Goal: Information Seeking & Learning: Check status

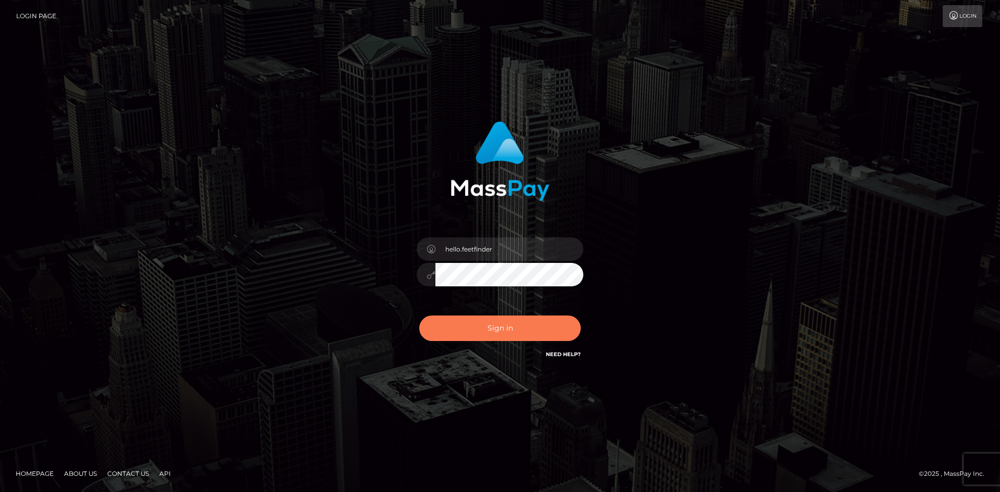
click at [516, 332] on button "Sign in" at bounding box center [499, 329] width 161 height 26
click at [516, 332] on div "Sign in Need Help?" at bounding box center [500, 332] width 182 height 46
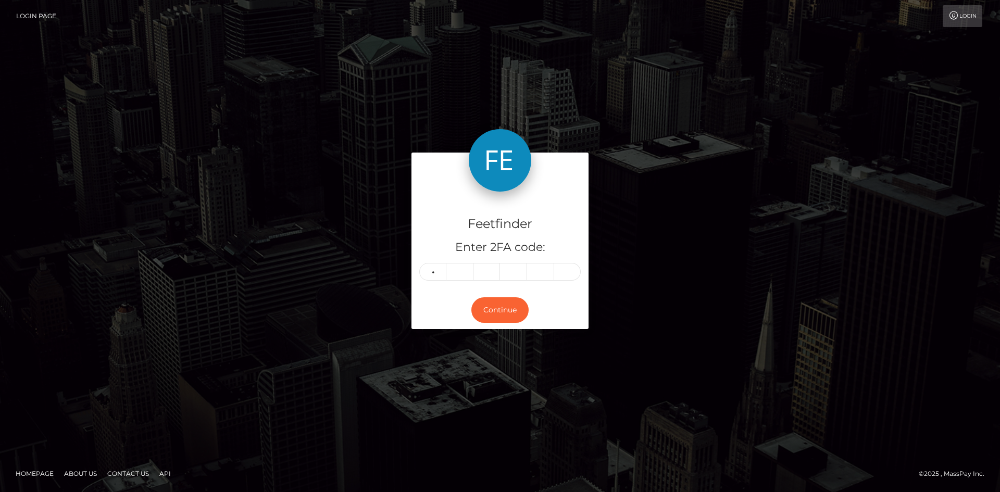
type input "2"
type input "9"
type input "3"
type input "5"
type input "4"
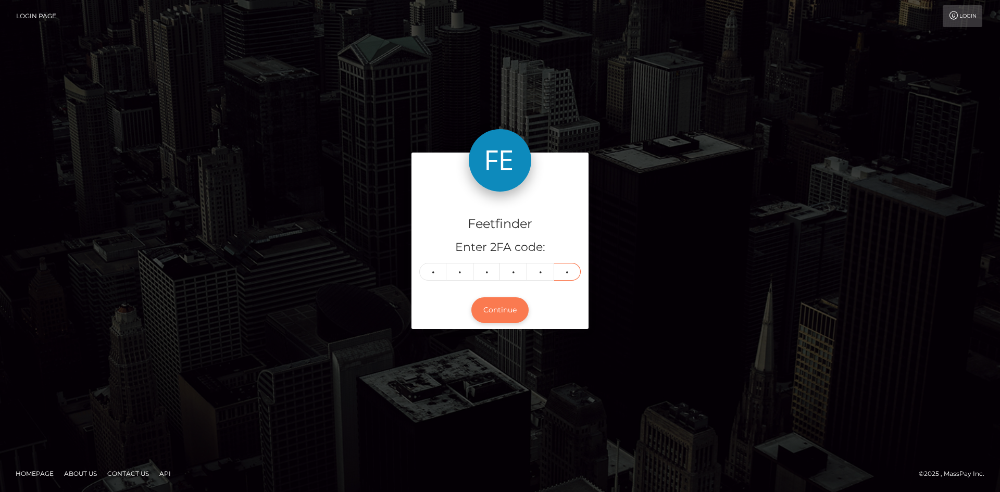
type input "6"
click at [500, 314] on button "Continue" at bounding box center [499, 310] width 57 height 26
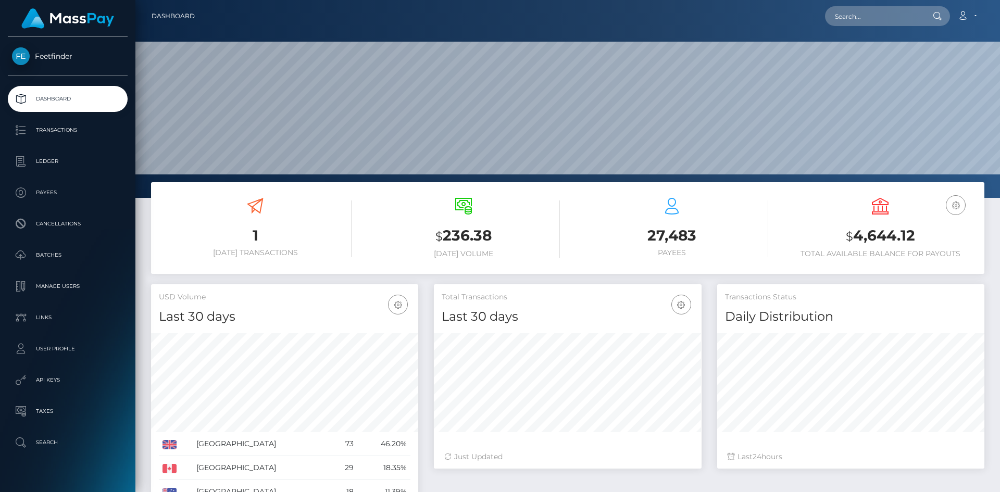
scroll to position [185, 268]
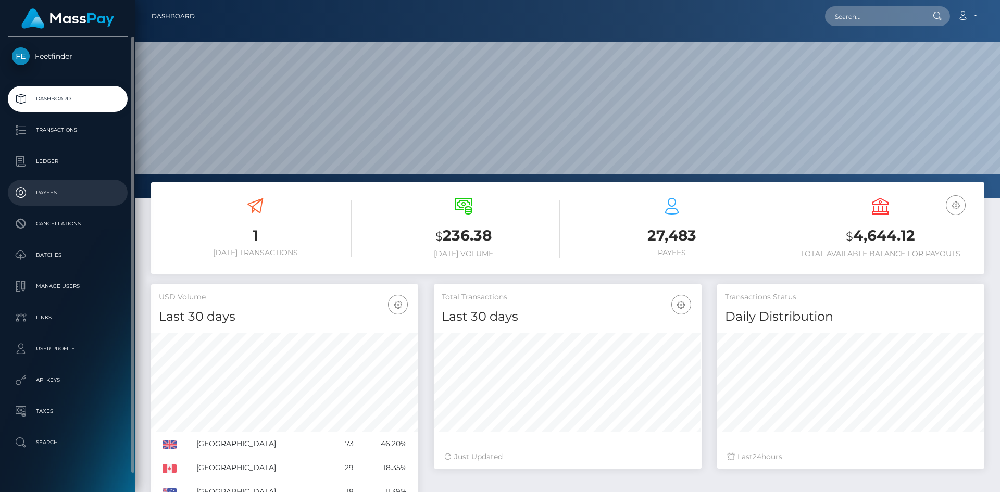
click at [45, 195] on p "Payees" at bounding box center [67, 193] width 111 height 16
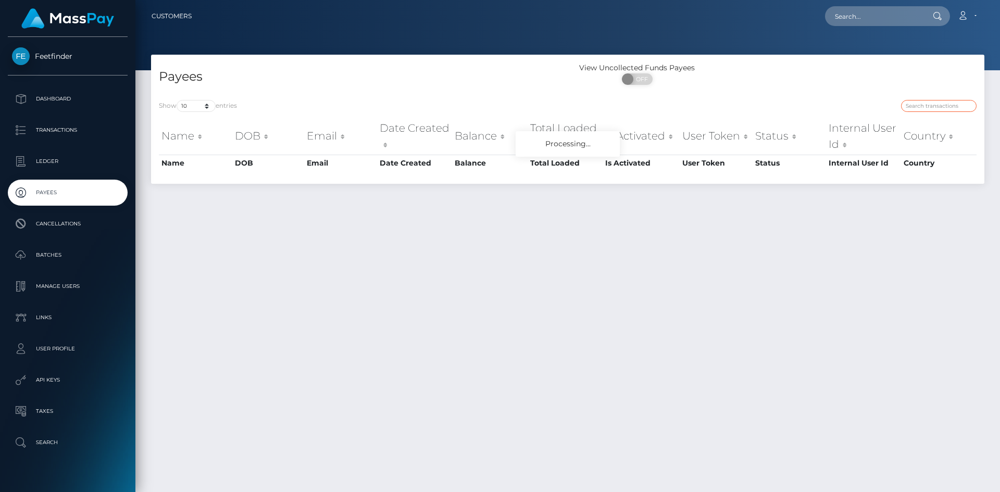
click at [946, 105] on input "search" at bounding box center [939, 106] width 76 height 12
paste input "2d404b62-67dc-11f0-a026-06178c1a380f"
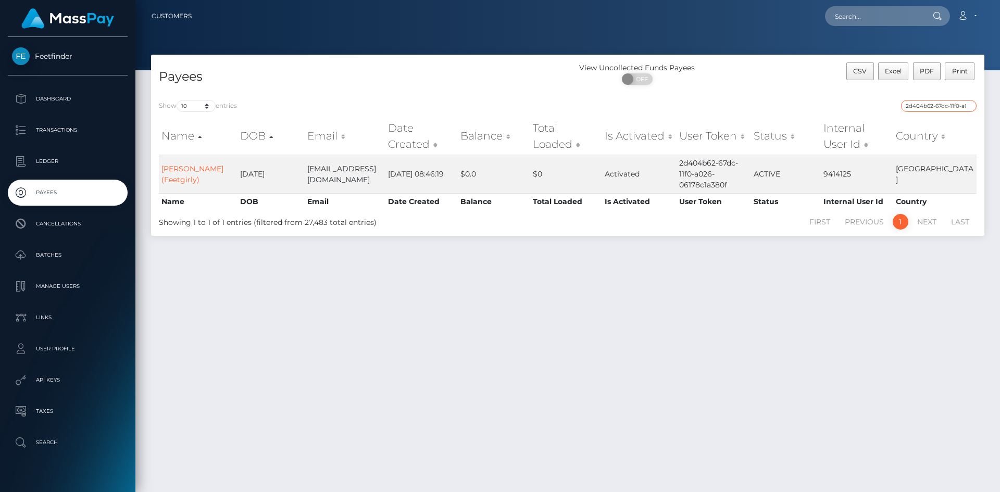
click at [941, 109] on input "2d404b62-67dc-11f0-a026-06178c1a380f" at bounding box center [939, 106] width 76 height 12
paste input "617799ee-3fb6-11f0-bf09-062f66d36555"
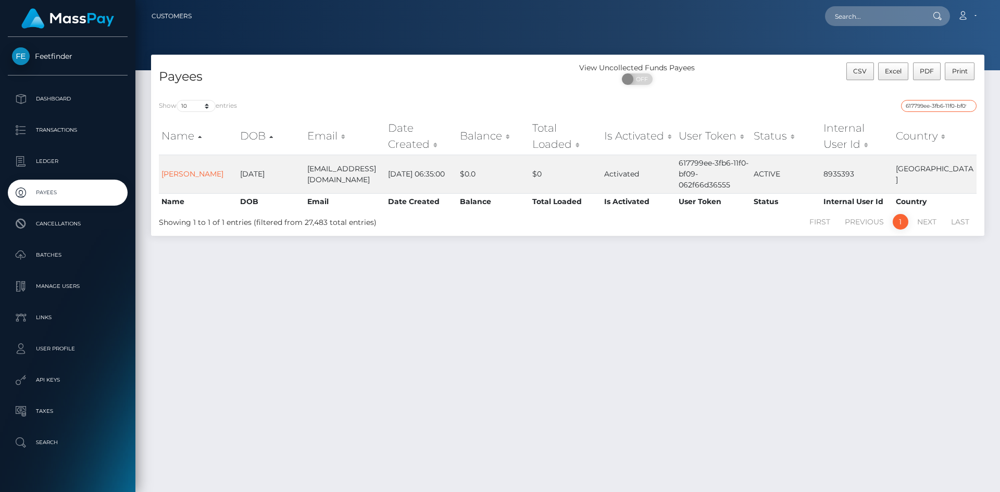
click at [956, 102] on input "617799ee-3fb6-11f0-bf09-062f66d36555" at bounding box center [939, 106] width 76 height 12
click at [954, 108] on input "617799ee-3fb6-11f0-bf09-062f66d36555" at bounding box center [939, 106] width 76 height 12
paste input "c625876e-7fd1-11f0-8023-0266f44cc279"
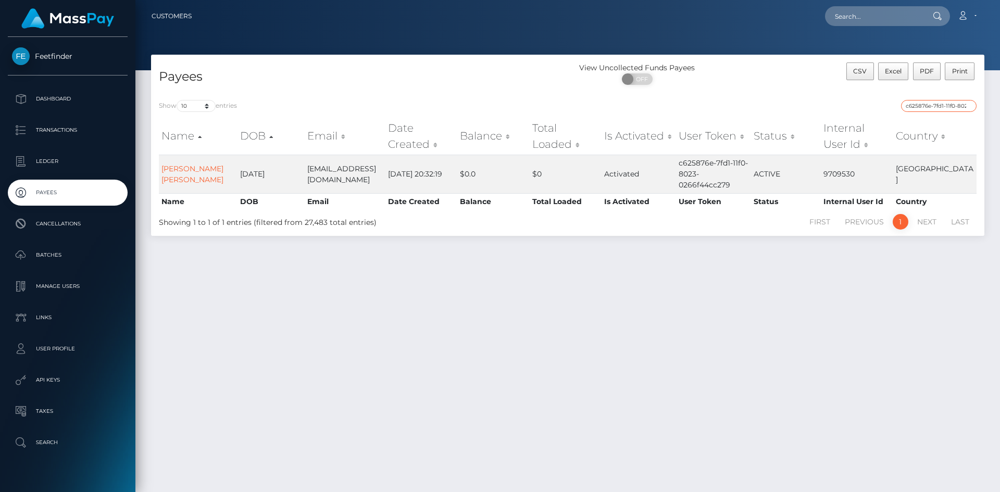
click at [938, 109] on input "c625876e-7fd1-11f0-8023-0266f44cc279" at bounding box center [939, 106] width 76 height 12
click at [939, 109] on input "c625876e-7fd1-11f0-8023-0266f44cc279" at bounding box center [939, 106] width 76 height 12
paste input "39f37f07-41b2-11f0-bf09-062f66d36555"
click at [937, 107] on input "39f37f07-41b2-11f0-bf09-062f66d36555" at bounding box center [939, 106] width 76 height 12
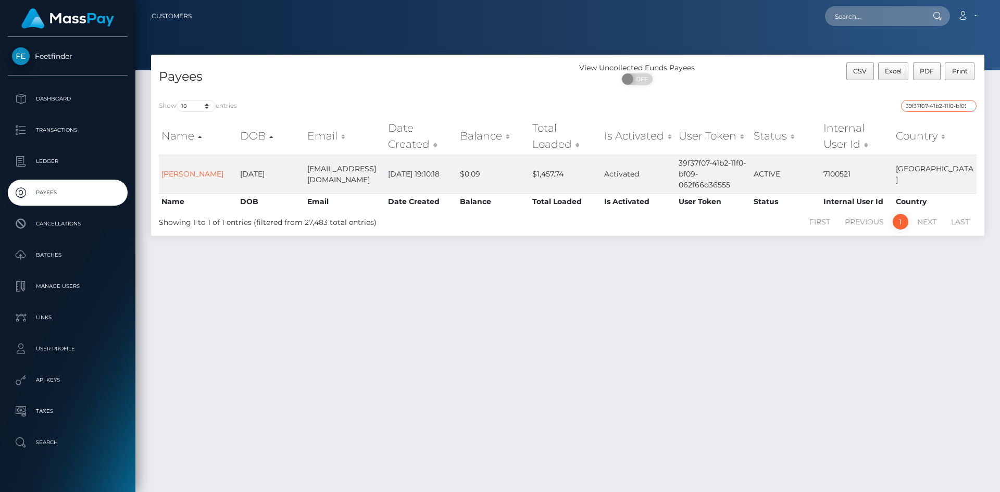
click at [937, 107] on input "39f37f07-41b2-11f0-bf09-062f66d36555" at bounding box center [939, 106] width 76 height 12
paste input "b56f759c-7a73-11f0-8023-0266f44cc279"
click at [945, 104] on input "b56f759c-7a73-11f0-8023-0266f44cc279" at bounding box center [939, 106] width 76 height 12
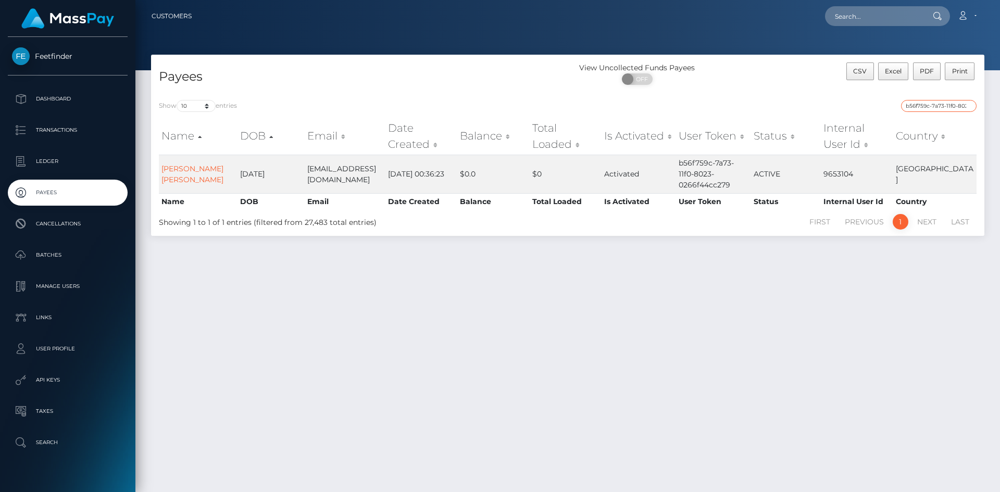
click at [945, 106] on input "b56f759c-7a73-11f0-8023-0266f44cc279" at bounding box center [939, 106] width 76 height 12
paste input "a16e1cd-8901"
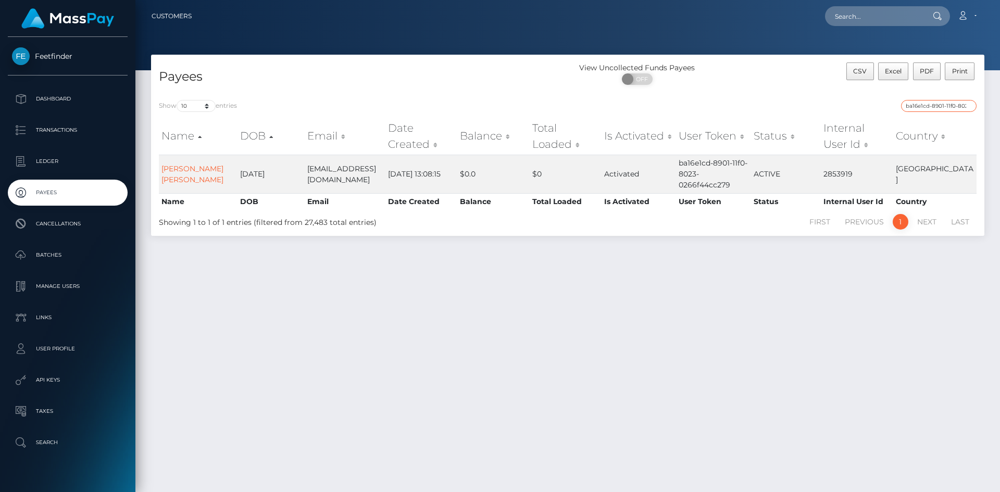
click at [933, 104] on input "ba16e1cd-8901-11f0-8023-0266f44cc279" at bounding box center [939, 106] width 76 height 12
paste input "464a89c8-8806"
click at [938, 103] on input "464a89c8-8806-11f0-8023-0266f44cc279" at bounding box center [939, 106] width 76 height 12
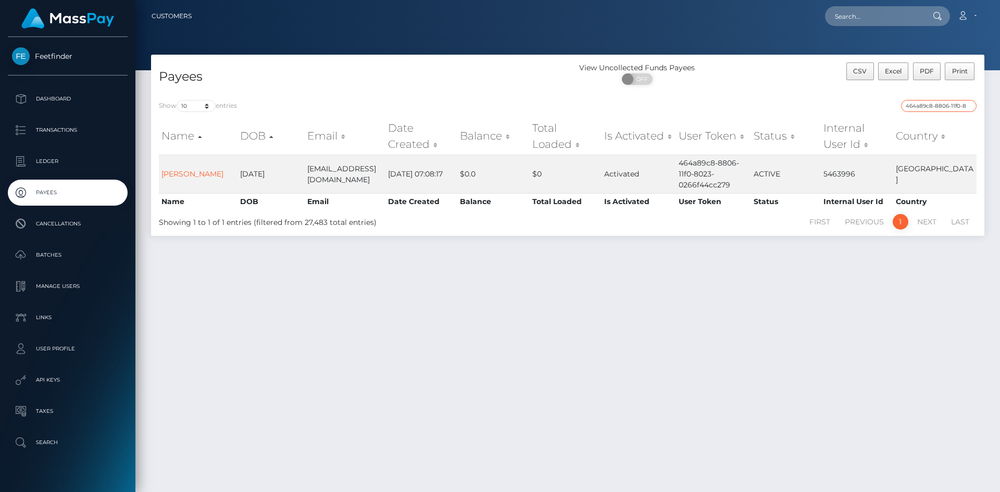
click at [938, 103] on input "464a89c8-8806-11f0-8023-0266f44cc279" at bounding box center [939, 106] width 76 height 12
paste input "ac712a1d-8214"
click at [943, 103] on input "ac712a1d-8214-11f0-8023-0266f44cc279" at bounding box center [939, 106] width 76 height 12
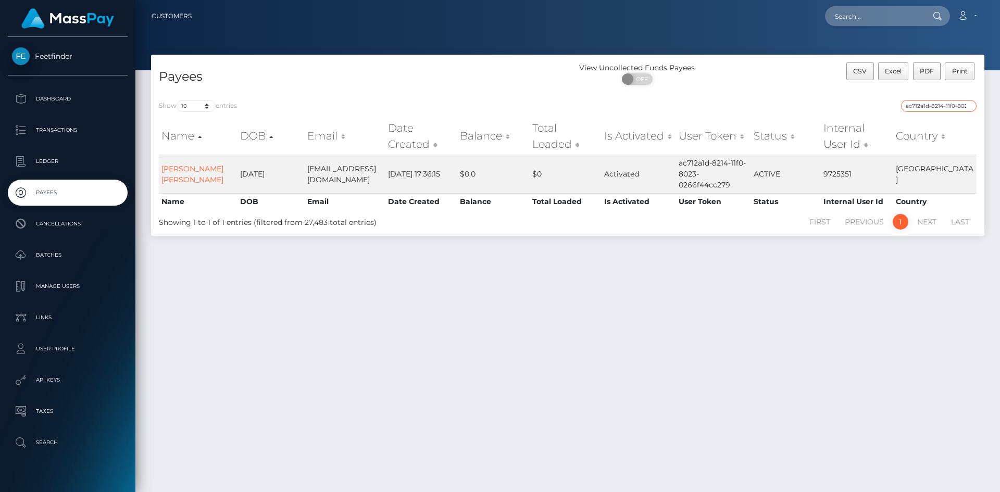
click at [943, 103] on input "ac712a1d-8214-11f0-8023-0266f44cc279" at bounding box center [939, 106] width 76 height 12
click at [930, 107] on input "ac712a1d-8214-11f0-8023-0266f44cc279" at bounding box center [939, 106] width 76 height 12
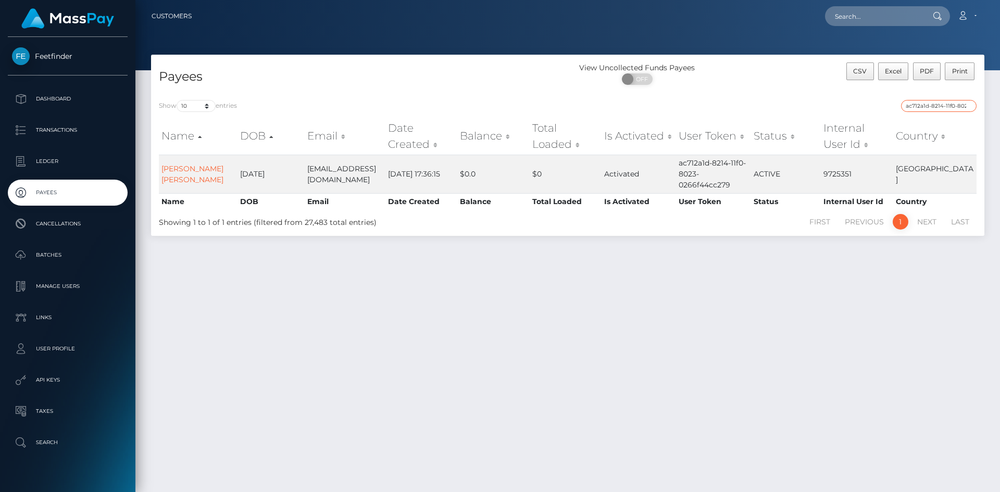
paste input "8bc979e3-8707"
click at [936, 107] on input "8bc979e3-8707-11f0-8023-0266f44cc279" at bounding box center [939, 106] width 76 height 12
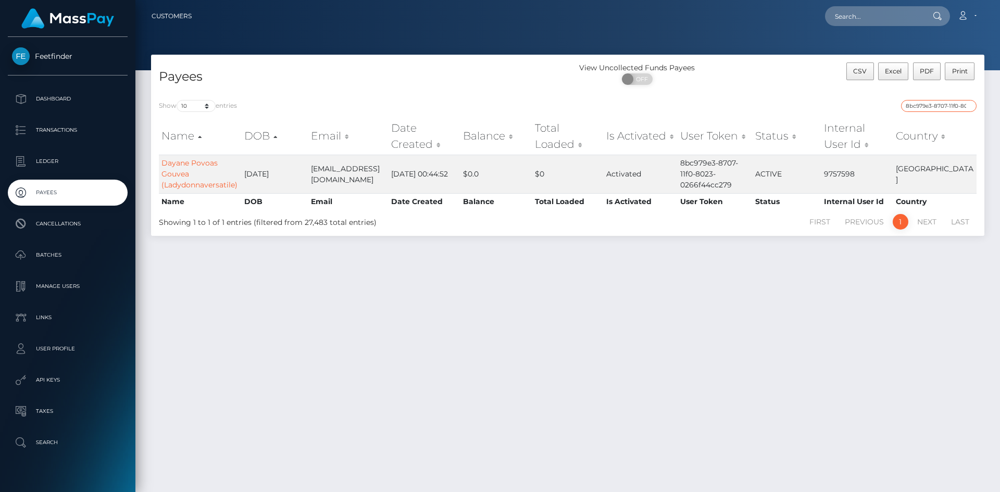
paste input "ebe14a24-8333"
click at [943, 105] on input "ebe14a24-8333-11f0-8023-0266f44cc279" at bounding box center [939, 106] width 76 height 12
click at [942, 106] on input "ebe14a24-8333-11f0-8023-0266f44cc279" at bounding box center [939, 106] width 76 height 12
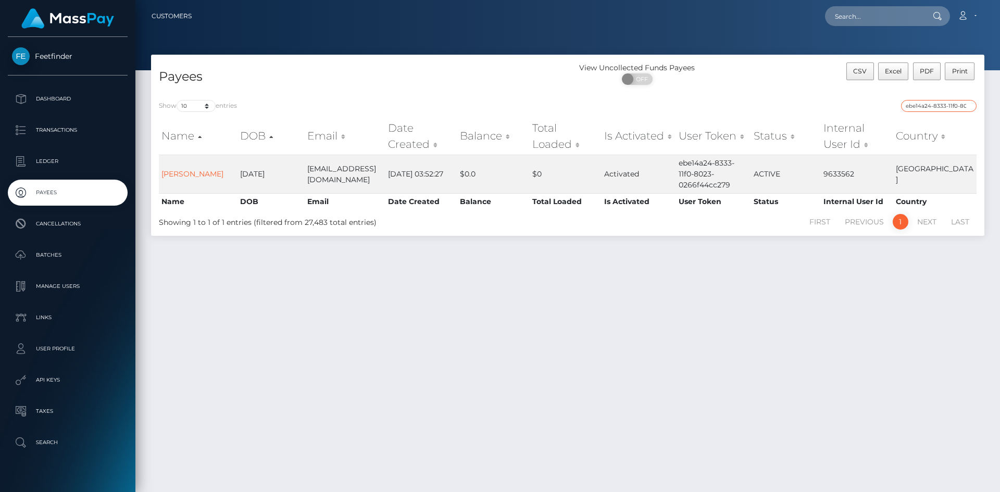
paste input "91baa231-86fc"
click at [937, 106] on input "91baa231-86fc-11f0-8023-0266f44cc279" at bounding box center [939, 106] width 76 height 12
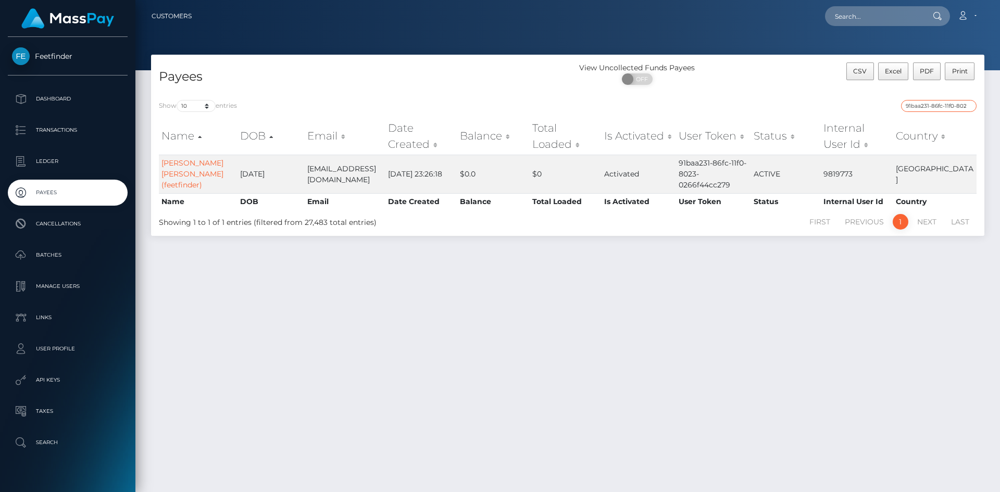
paste input "888447e-8822"
click at [937, 105] on input "9888447e-8822-11f0-8023-0266f44cc279" at bounding box center [939, 106] width 76 height 12
click at [938, 104] on input "9888447e-8822-11f0-8023-0266f44cc279" at bounding box center [939, 106] width 76 height 12
paste input "0cdb18b6-7cd9"
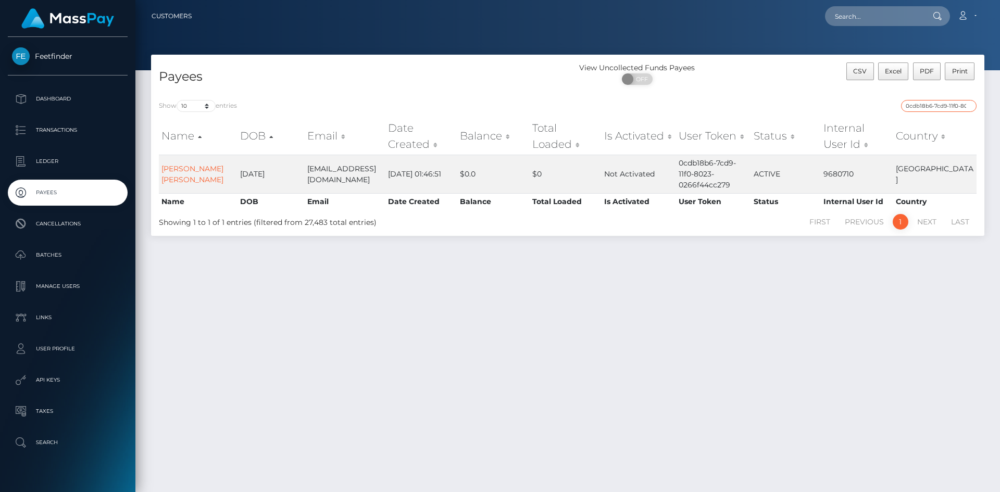
click at [934, 108] on input "0cdb18b6-7cd9-11f0-8023-0266f44cc279" at bounding box center [939, 106] width 76 height 12
click at [935, 109] on input "0cdb18b6-7cd9-11f0-8023-0266f44cc279" at bounding box center [939, 106] width 76 height 12
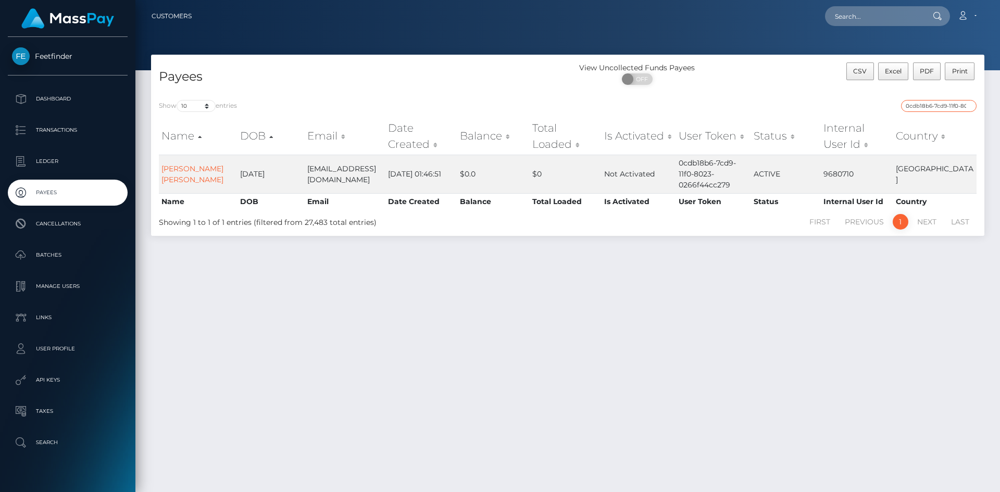
paste input "6648b914-8acc-11f0-bd85-0694aced620b"
click at [947, 103] on input "6648b914-8acc-11f0-bd85-0694aced620b" at bounding box center [939, 106] width 76 height 12
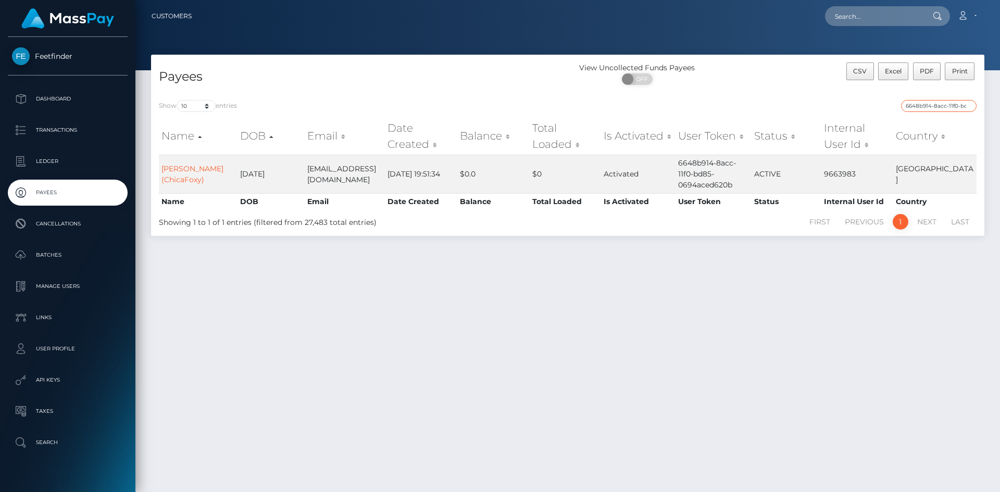
paste input "2a18c4fd-38b9-11f0-811f-02c4b4fc7cc9"
click at [943, 104] on input "2a18c4fd-38b9-11f0-811f-02c4b4fc7cc9" at bounding box center [939, 106] width 76 height 12
paste input "85cdc92e-86b0-11f0-8023-0266f44cc27"
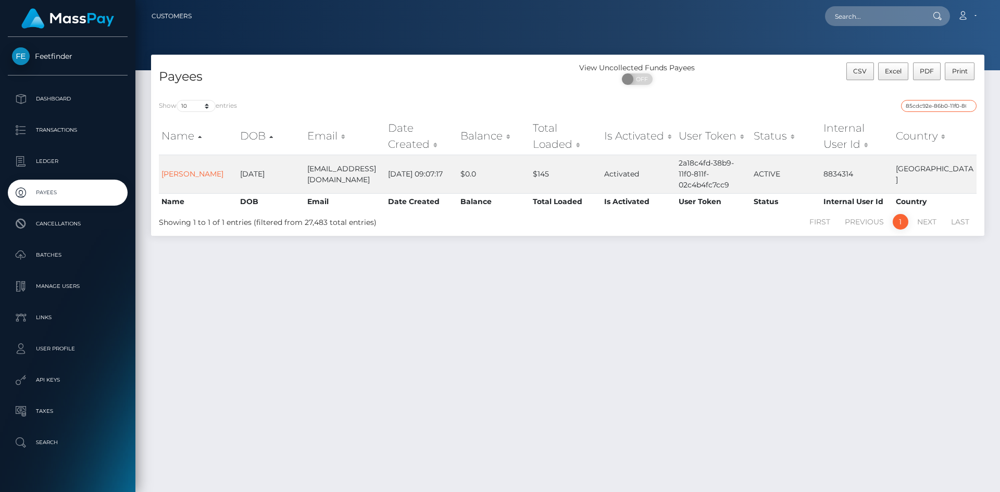
scroll to position [0, 47]
type input "85cdc92e-86b0-11f0-8023-0266f44cc279"
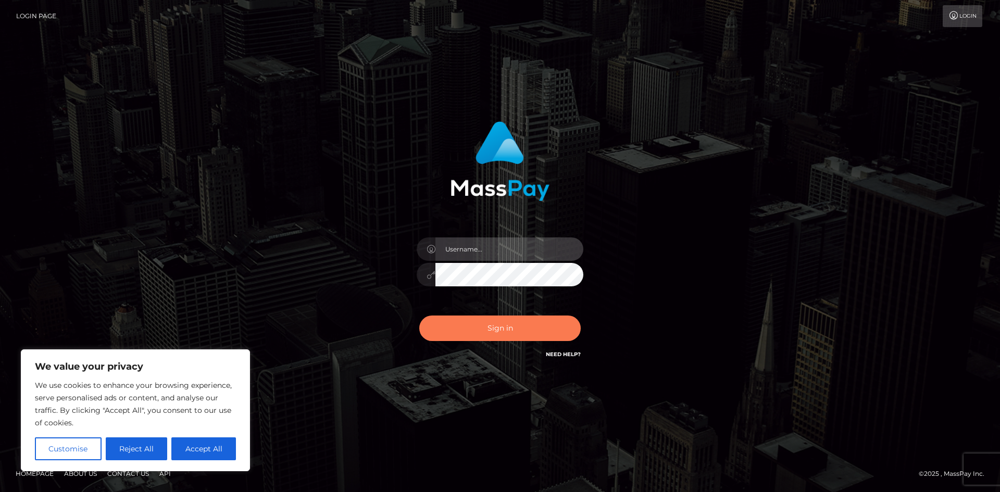
type input "hello.feetfinder"
click at [515, 329] on button "Sign in" at bounding box center [499, 329] width 161 height 26
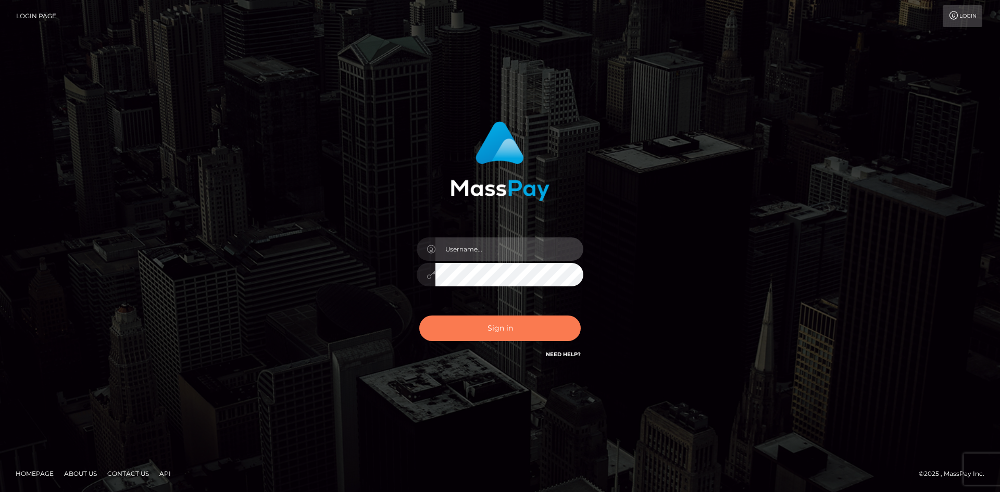
type input "hello.feetfinder"
click at [491, 324] on button "Sign in" at bounding box center [499, 329] width 161 height 26
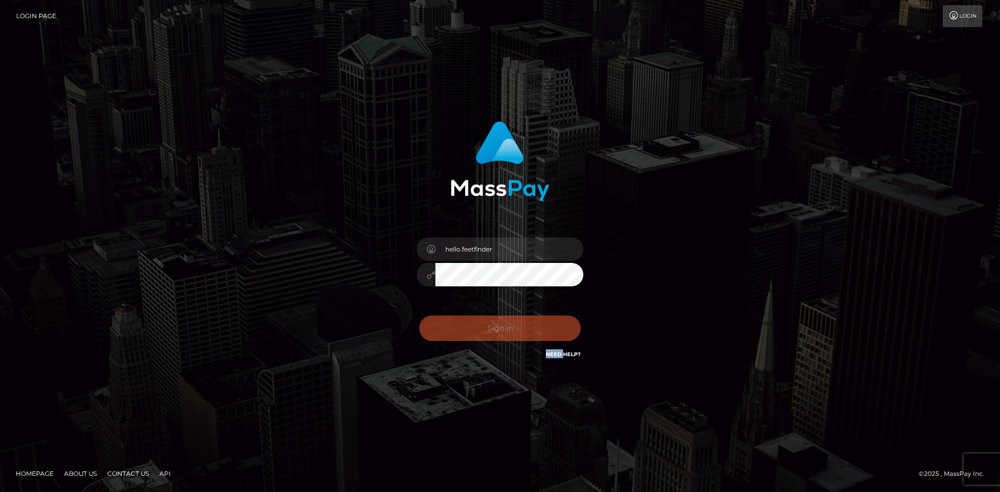
click at [491, 324] on div "Sign in Need Help?" at bounding box center [500, 332] width 182 height 46
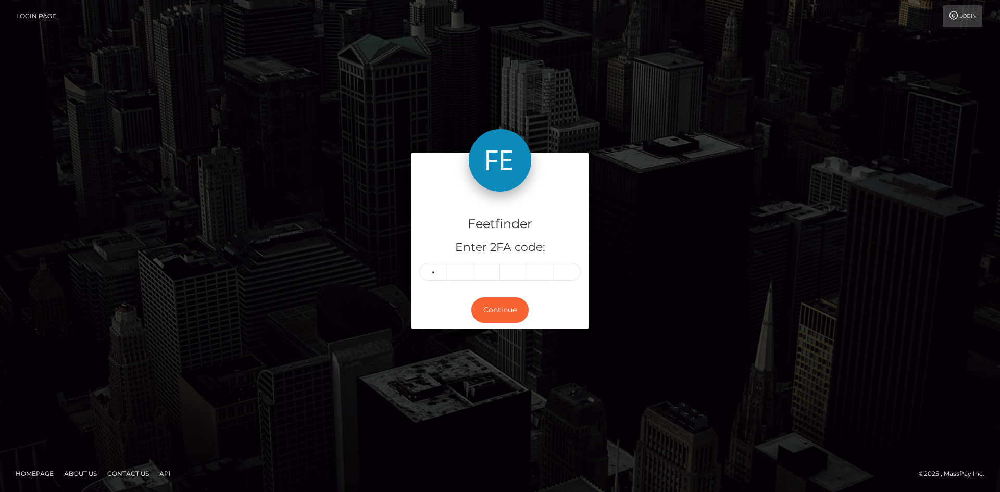
type input "9"
type input "8"
type input "7"
type input "0"
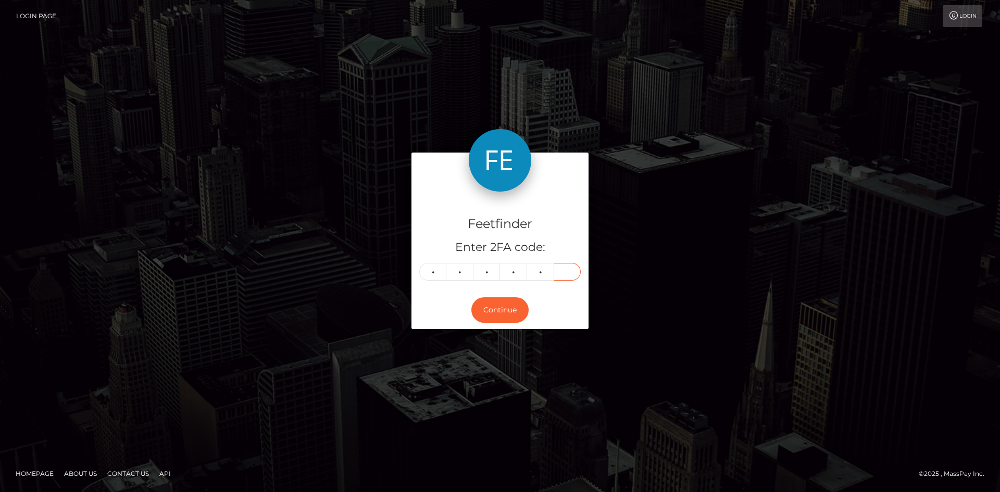
type input "3"
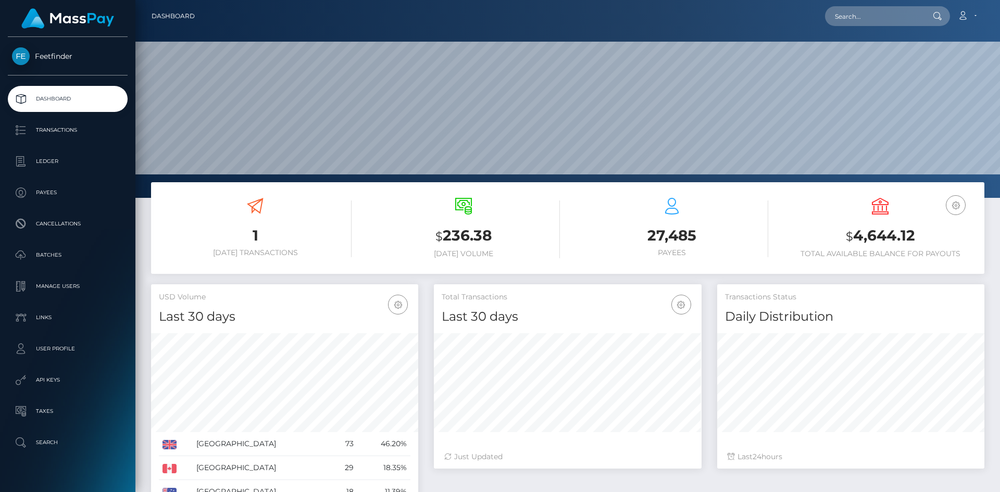
scroll to position [185, 268]
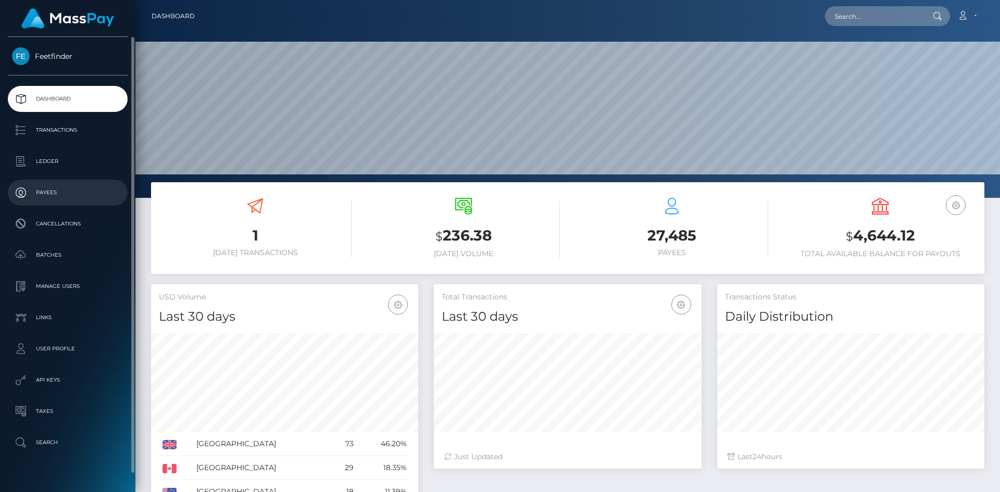
click at [55, 192] on p "Payees" at bounding box center [67, 193] width 111 height 16
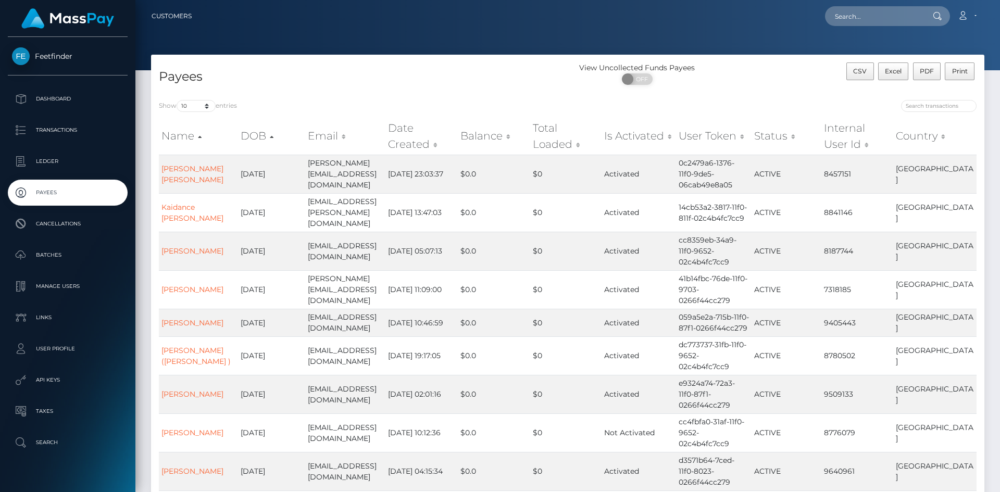
click at [935, 113] on div at bounding box center [776, 107] width 401 height 15
click at [939, 105] on input "search" at bounding box center [939, 106] width 76 height 12
paste input "7942938e-889a-11f0-8023-0266f44cc279"
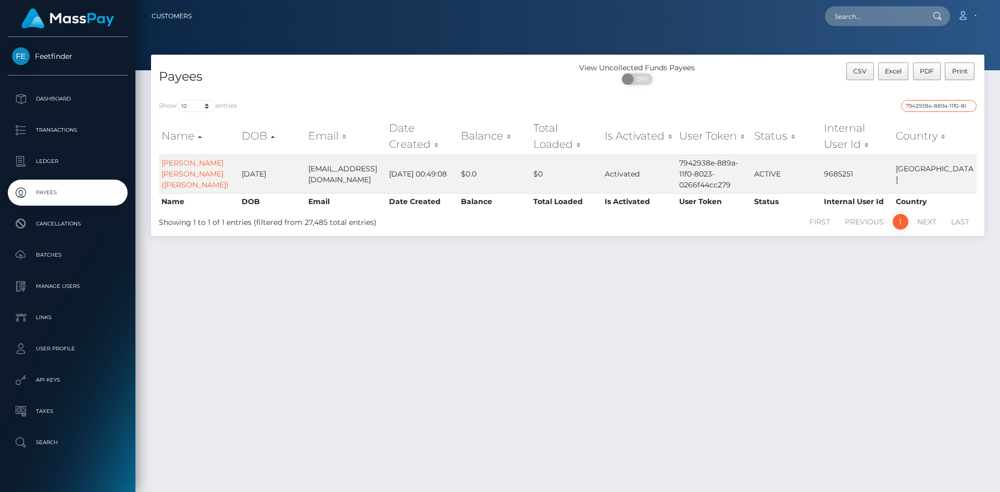
click at [927, 108] on input "7942938e-889a-11f0-8023-0266f44cc279" at bounding box center [939, 106] width 76 height 12
click at [928, 107] on input "7942938e-889a-11f0-8023-0266f44cc279" at bounding box center [939, 106] width 76 height 12
paste input "7658be51-7ec0-11f0-8023-0266f44cc279"
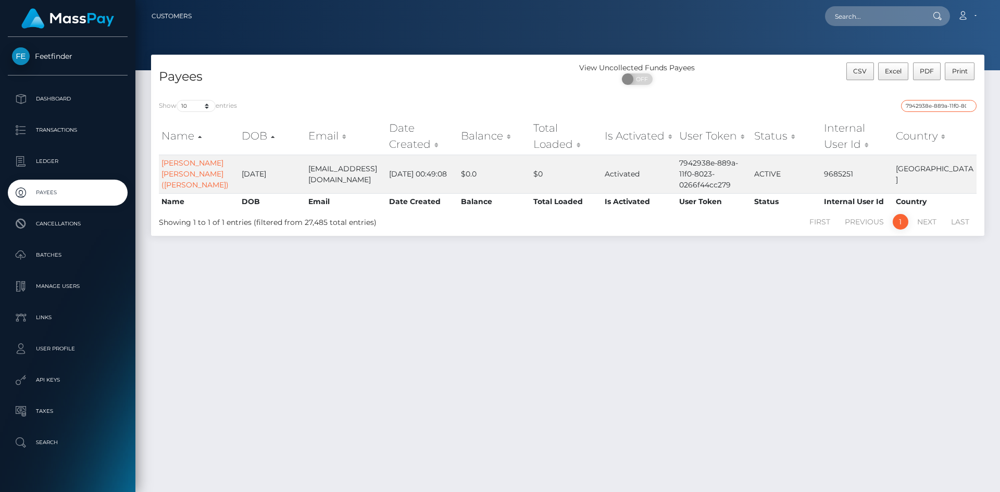
type input "79429387658be51-7ec0-11f0-8023-0266f44cc279e-889a-11f0-8023-0266f44cc279"
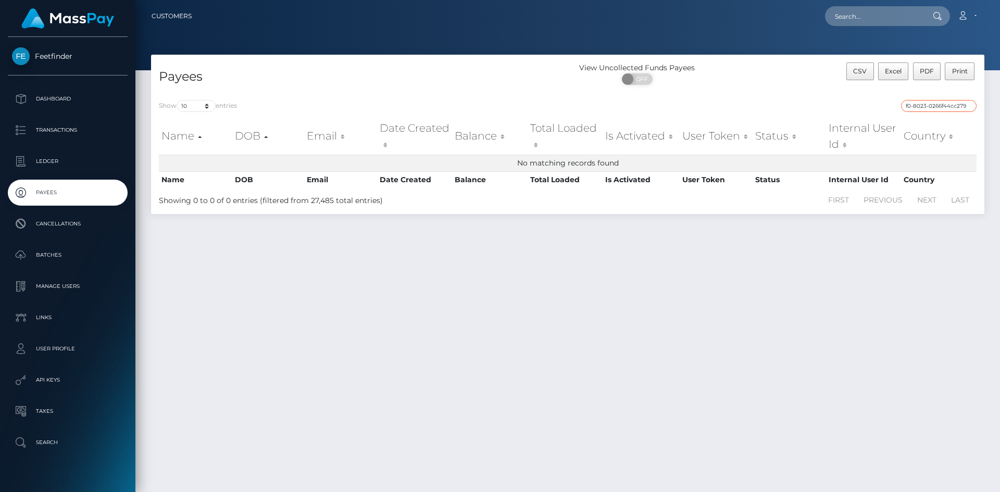
click at [969, 106] on input "79429387658be51-7ec0-11f0-8023-0266f44cc279e-889a-11f0-8023-0266f44cc279" at bounding box center [939, 106] width 76 height 12
click at [940, 109] on input "search" at bounding box center [939, 106] width 76 height 12
paste input "7658be51-7ec0-11f0-8023-0266f44cc279"
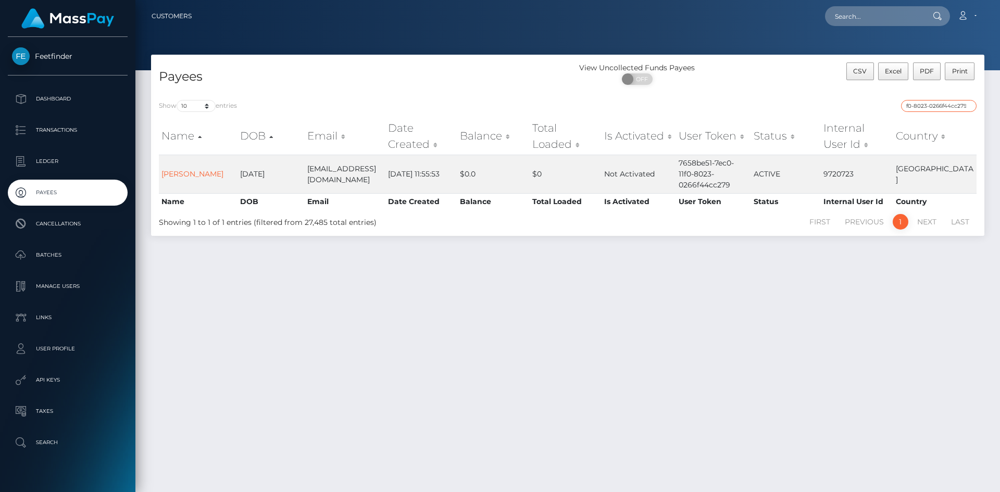
type input "7658be51-7ec0-11f0-8023-0266f44cc279"
click at [933, 108] on input "7658be51-7ec0-11f0-8023-0266f44cc279" at bounding box center [939, 106] width 76 height 12
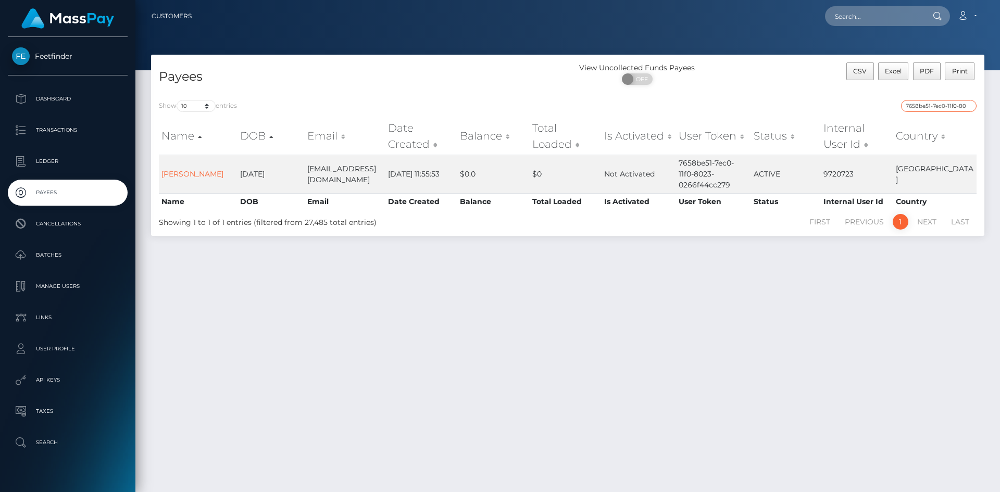
click at [933, 108] on input "7658be51-7ec0-11f0-8023-0266f44cc279" at bounding box center [939, 106] width 76 height 12
paste input "aee7b784-8ab0-11f0-bd85-0694aced620b"
type input "aee7b784-8ab0-11f0-bd85-0694aced620b"
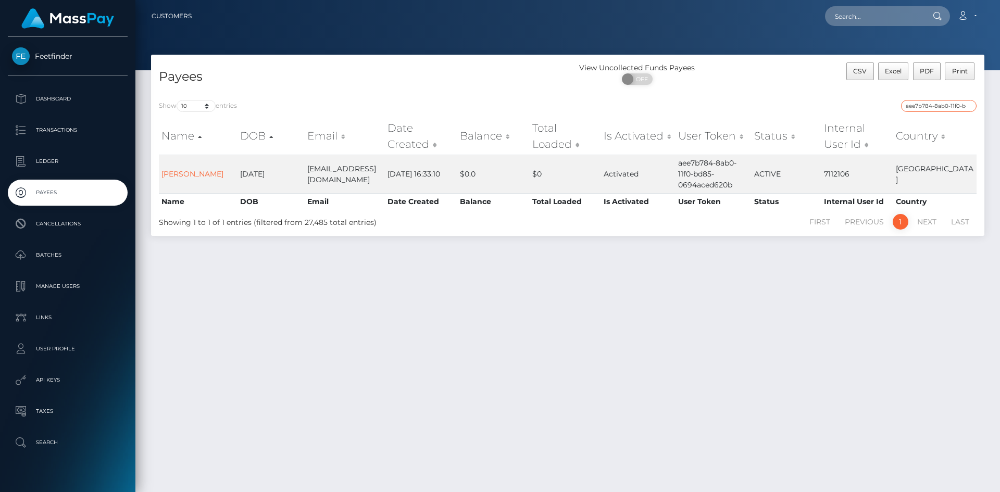
click at [939, 110] on input "aee7b784-8ab0-11f0-bd85-0694aced620b" at bounding box center [939, 106] width 76 height 12
click at [942, 106] on input "aee7b784-8ab0-11f0-bd85-0694aced620b" at bounding box center [939, 106] width 76 height 12
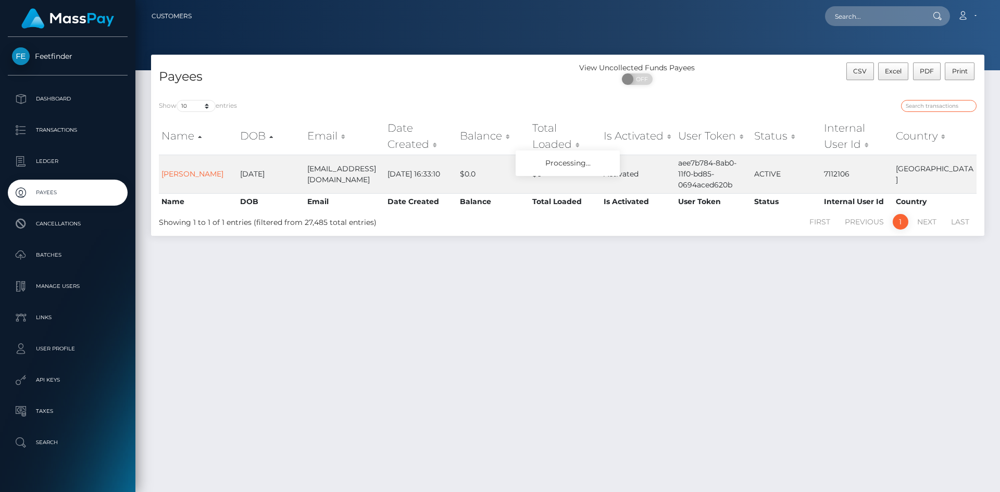
paste input "6d6fffc2-79a9-11f0-9703-0266f44cc279"
type input "6d6fffc2-79a9-11f0-9703-0266f44cc279"
click at [970, 107] on input "6d6fffc2-79a9-11f0-9703-0266f44cc279" at bounding box center [939, 106] width 76 height 12
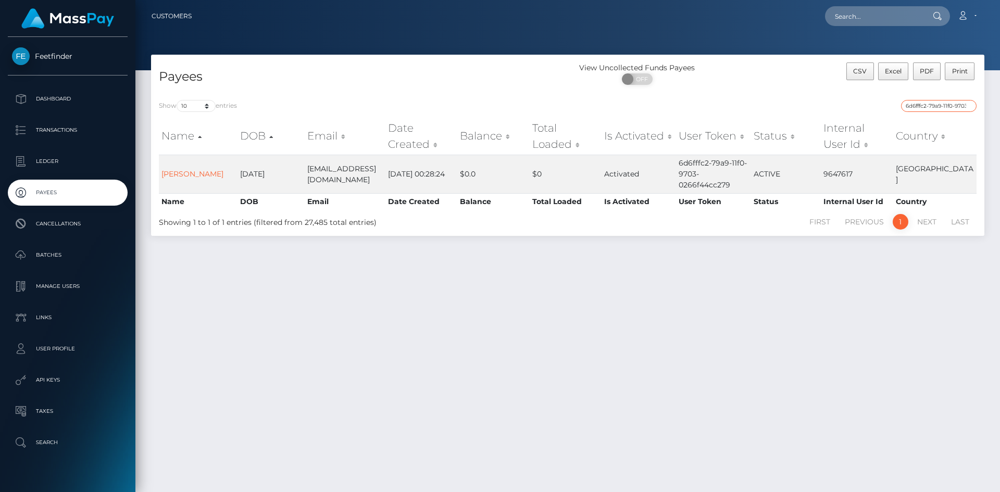
click at [969, 105] on input "6d6fffc2-79a9-11f0-9703-0266f44cc279" at bounding box center [939, 106] width 76 height 12
click at [968, 105] on input "search" at bounding box center [939, 106] width 76 height 12
paste input "b940a27d-2b69-11f0-8906-06cab49e8a05"
click at [935, 101] on input "b940a27d-2b69-11f0-8906-06cab49e8a05" at bounding box center [939, 106] width 76 height 12
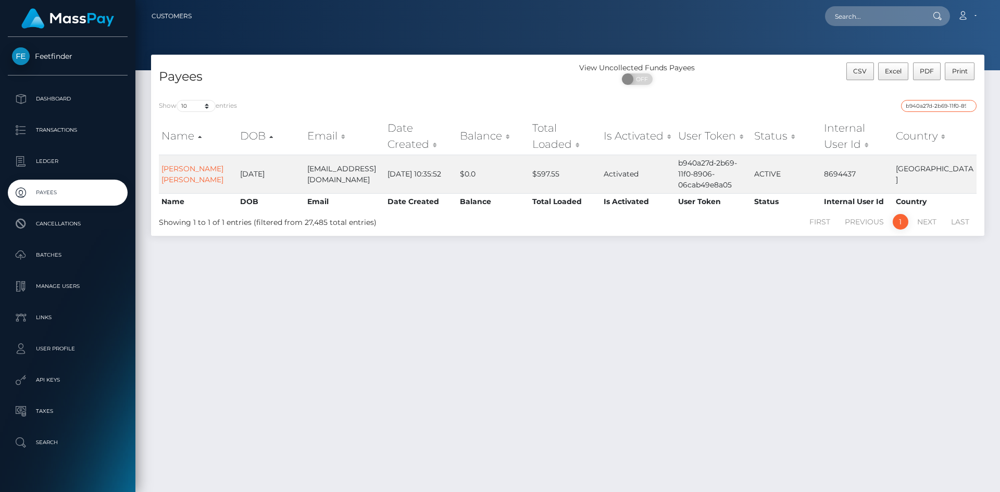
click at [935, 101] on input "b940a27d-2b69-11f0-8906-06cab49e8a05" at bounding box center [939, 106] width 76 height 12
paste input "9e70d68f-88ef-11f0-8023-0266f44cc279"
type input "9e70d68f-88ef-11f0-8023-0266f44cc279"
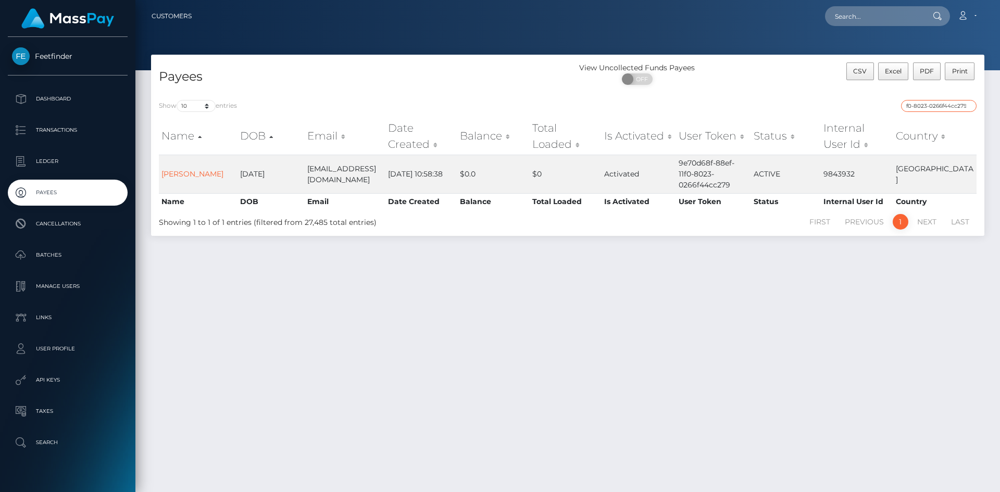
scroll to position [0, 0]
click at [970, 107] on input "9e70d68f-88ef-11f0-8023-0266f44cc279" at bounding box center [939, 106] width 76 height 12
click at [967, 105] on input "9e70d68f-88ef-11f0-8023-0266f44cc279" at bounding box center [939, 106] width 76 height 12
paste input "645e42b6-89e2-11f0-8023-0266f44cc279"
click at [927, 103] on input "645e42b6-89e2-11f0-8023-0266f44cc279" at bounding box center [939, 106] width 76 height 12
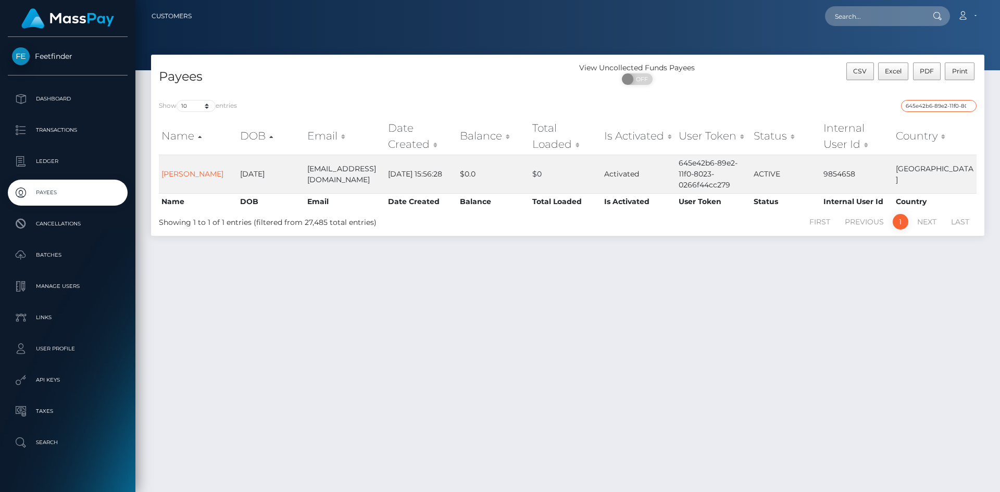
click at [927, 103] on input "645e42b6-89e2-11f0-8023-0266f44cc279" at bounding box center [939, 106] width 76 height 12
paste input "76e77c70-8101"
type input "76e77c70-8101-11f0-8023-0266f44cc279"
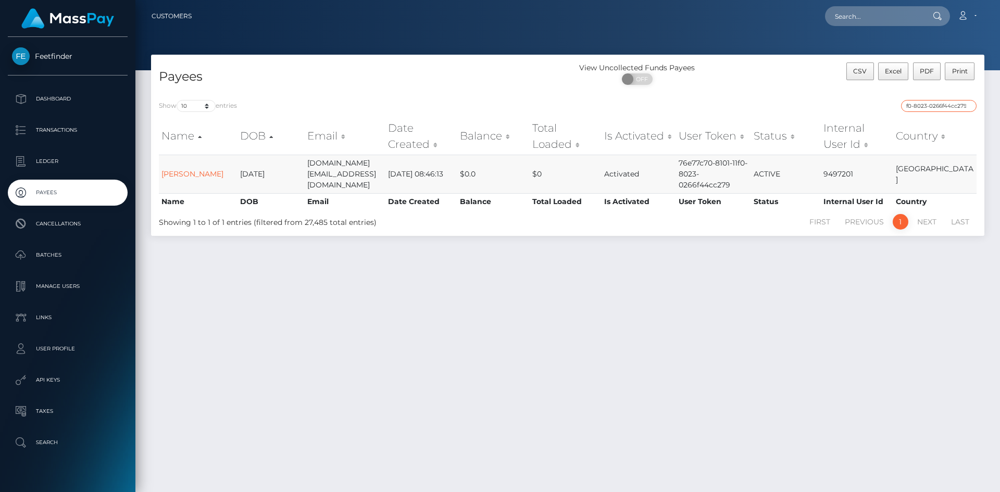
scroll to position [0, 0]
click at [969, 106] on input "76e77c70-8101-11f0-8023-0266f44cc279" at bounding box center [939, 106] width 76 height 12
paste input "bc2c7879-7b36-11f0-8023-0266f44cc279"
click at [938, 103] on input "bc2c7879-7b36-11f0-8023-0266f44cc279" at bounding box center [939, 106] width 76 height 12
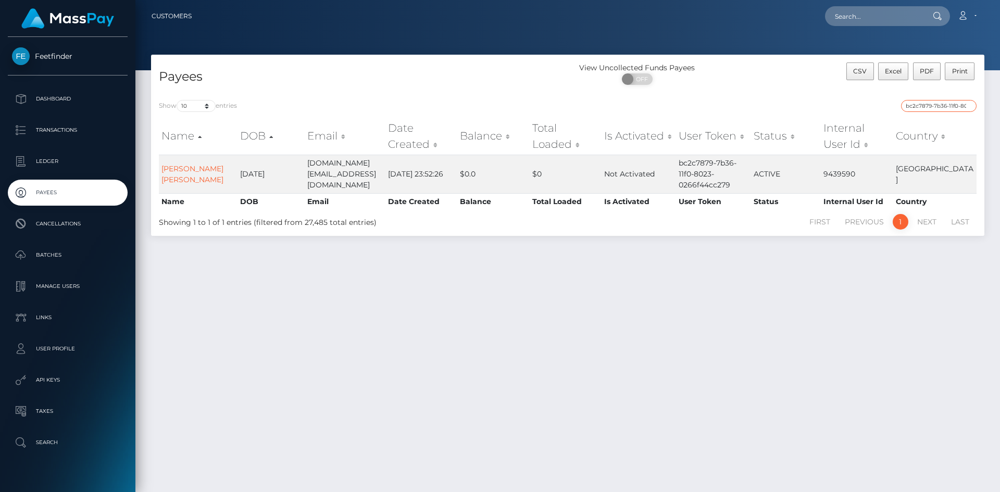
click at [938, 103] on input "bc2c7879-7b36-11f0-8023-0266f44cc279" at bounding box center [939, 106] width 76 height 12
paste input "65c208e0-72e9-11f0-87f1"
click at [945, 104] on input "65c208e0-72e9-11f0-87f1-0266f44cc279" at bounding box center [939, 106] width 76 height 12
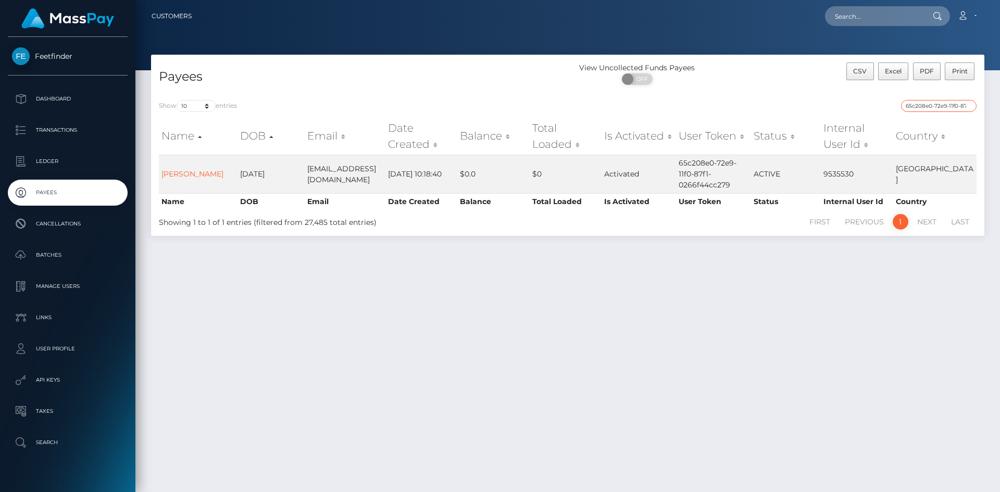
click at [945, 104] on input "65c208e0-72e9-11f0-87f1-0266f44cc279" at bounding box center [939, 106] width 76 height 12
paste input "b0f45193-890e-11f0-8023"
click at [946, 104] on input "b0f45193-890e-11f0-8023-0266f44cc279" at bounding box center [939, 106] width 76 height 12
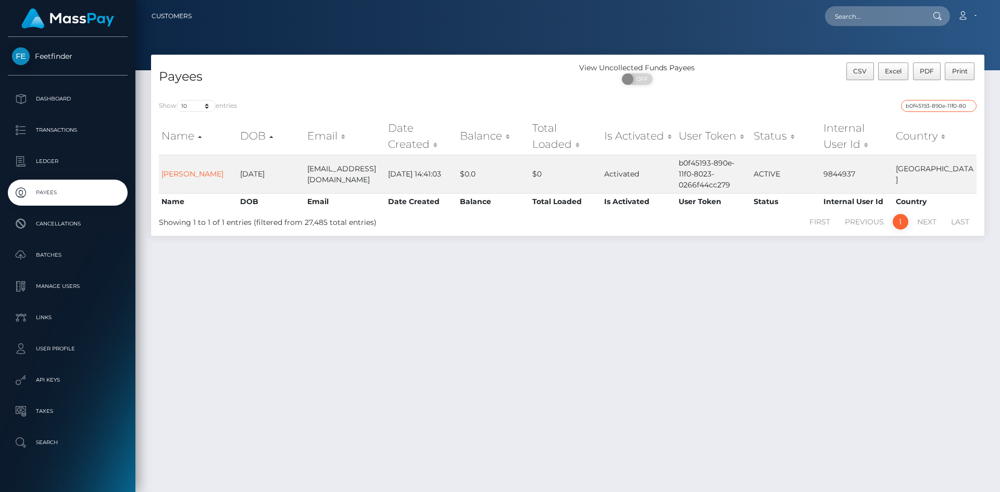
paste input "034ebf86-7abb"
click at [942, 103] on input "034ebf86-7abb-11f0-8023-0266f44cc279" at bounding box center [939, 106] width 76 height 12
paste input "b7e6cce2-8387"
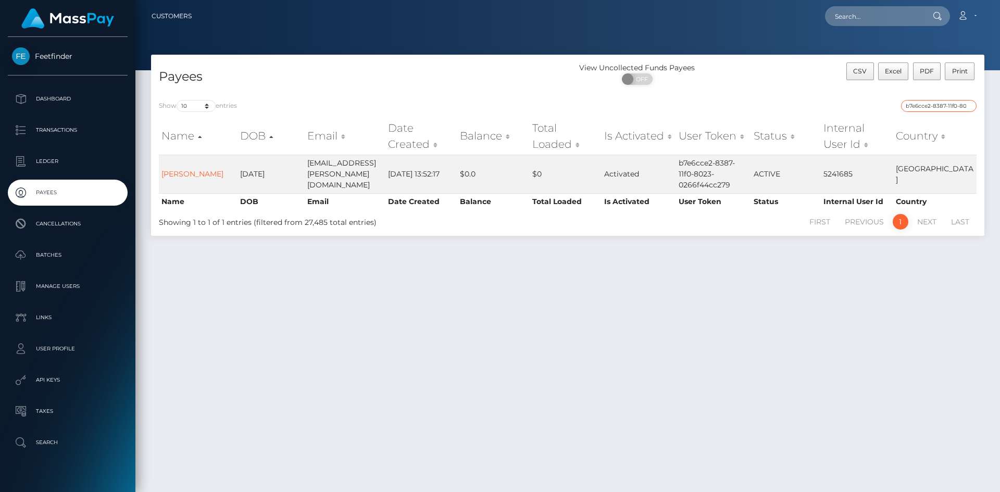
click at [941, 106] on input "b7e6cce2-8387-11f0-8023-0266f44cc279" at bounding box center [939, 106] width 76 height 12
paste input "7fc6dacd-1d76-11f0-8906-06cab49e8a05"
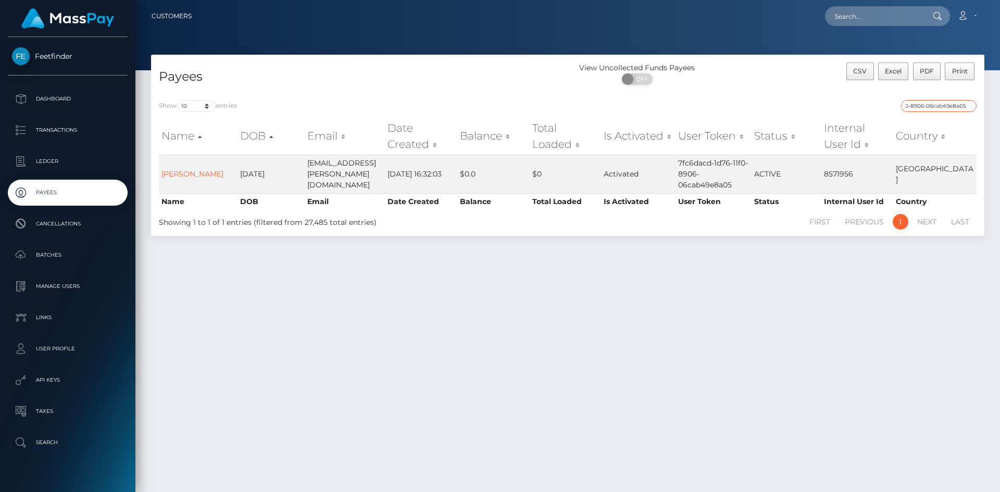
type input "7fc6dacd-1d76-11f0-8906-06cab49e8a05"
click at [930, 102] on input "7fc6dacd-1d76-11f0-8906-06cab49e8a05" at bounding box center [939, 106] width 76 height 12
click at [930, 104] on input "7fc6dacd-1d76-11f0-8906-06cab49e8a05" at bounding box center [939, 106] width 76 height 12
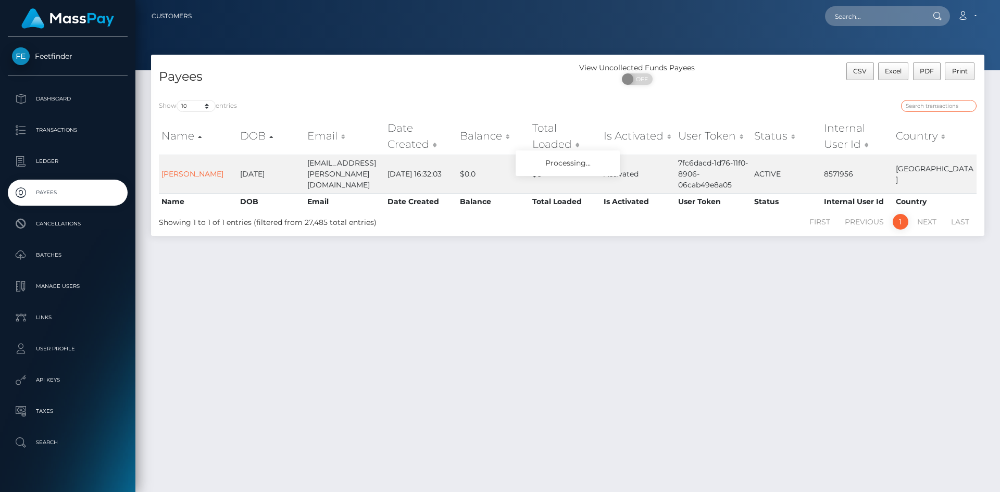
paste input "3c9b39e6-88d4-11f0-8023-0266f44cc279"
click at [939, 103] on input "3c9b39e6-88d4-11f0-8023-0266f44cc279" at bounding box center [939, 106] width 76 height 12
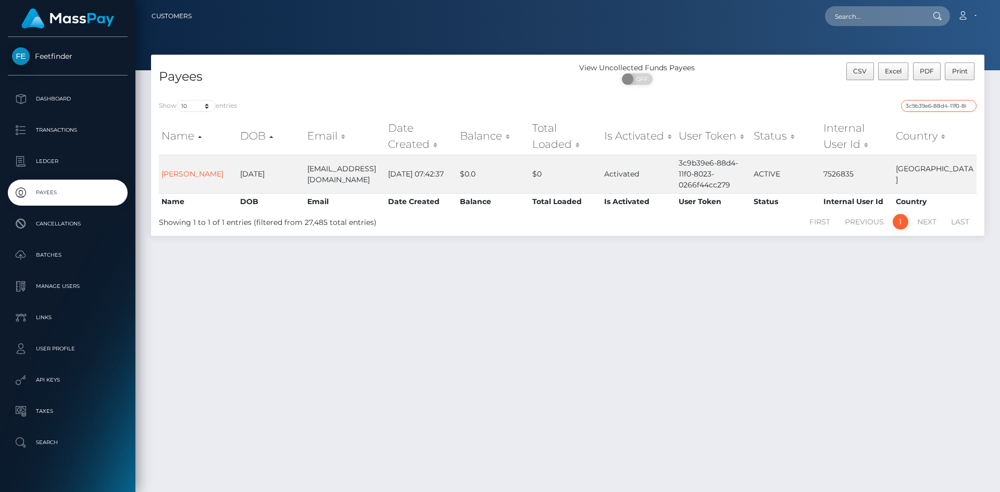
paste input "2d50d03-7e22"
click at [945, 106] on input "32d50d03-7e22-11f0-8023-0266f44cc279" at bounding box center [939, 106] width 76 height 12
paste input "71e9c718-8ac0-11f0-bd85-0694aced620b"
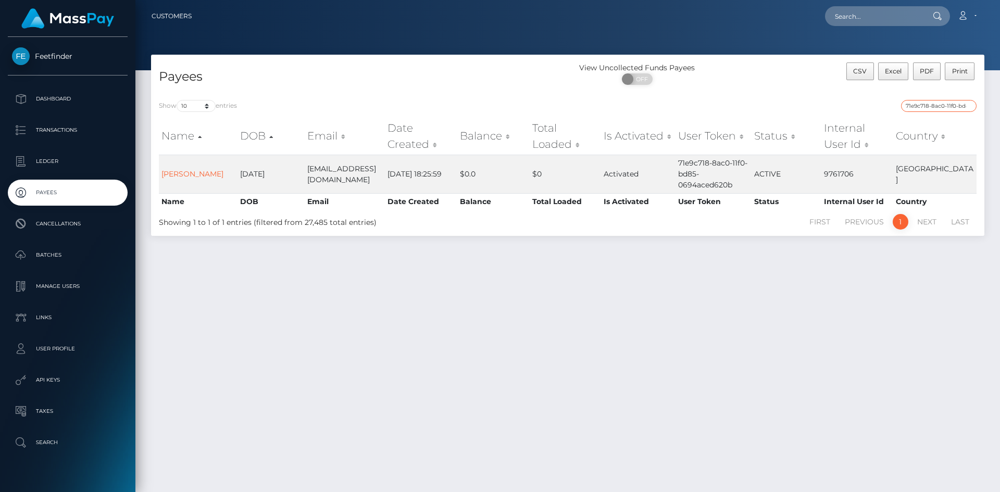
click at [947, 107] on input "71e9c718-8ac0-11f0-bd85-0694aced620b" at bounding box center [939, 106] width 76 height 12
paste input "054f1b40-89bb-11f0-8023-0266f44cc279"
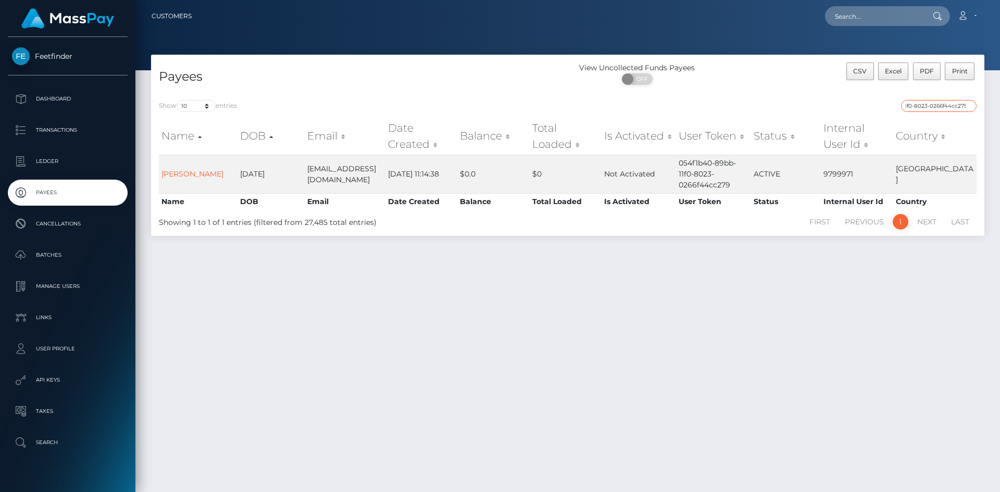
type input "054f1b40-89bb-11f0-8023-0266f44cc279"
click at [945, 108] on input "054f1b40-89bb-11f0-8023-0266f44cc279" at bounding box center [939, 106] width 76 height 12
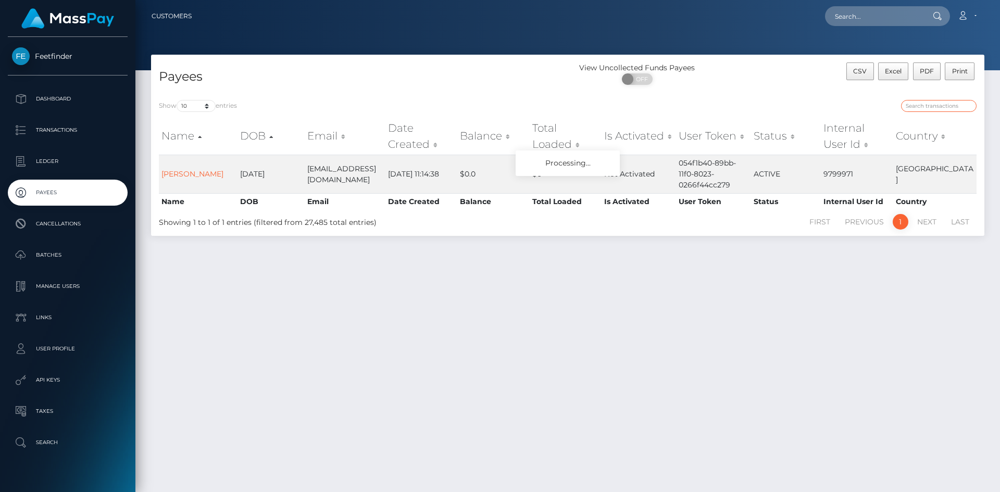
paste input "18dce6e4-88cc-11f0-8023-0266f44cc279"
click at [955, 102] on input "18dce6e4-88cc-11f0-8023-0266f44cc279" at bounding box center [939, 106] width 76 height 12
paste input "e93880f3-7817-11f0-970"
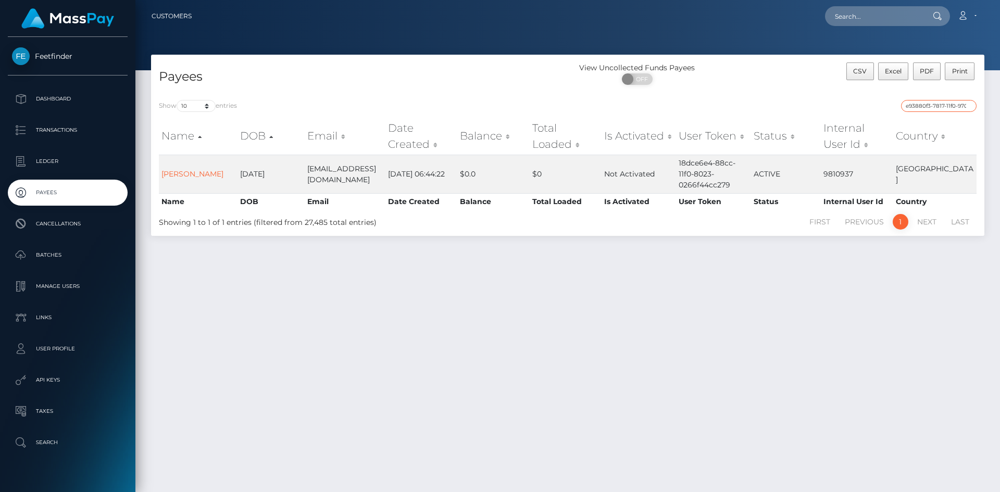
scroll to position [0, 44]
type input "e93880f3-7817-11f0-9703-0266f44cc279"
click at [946, 111] on input "e93880f3-7817-11f0-9703-0266f44cc279" at bounding box center [939, 106] width 76 height 12
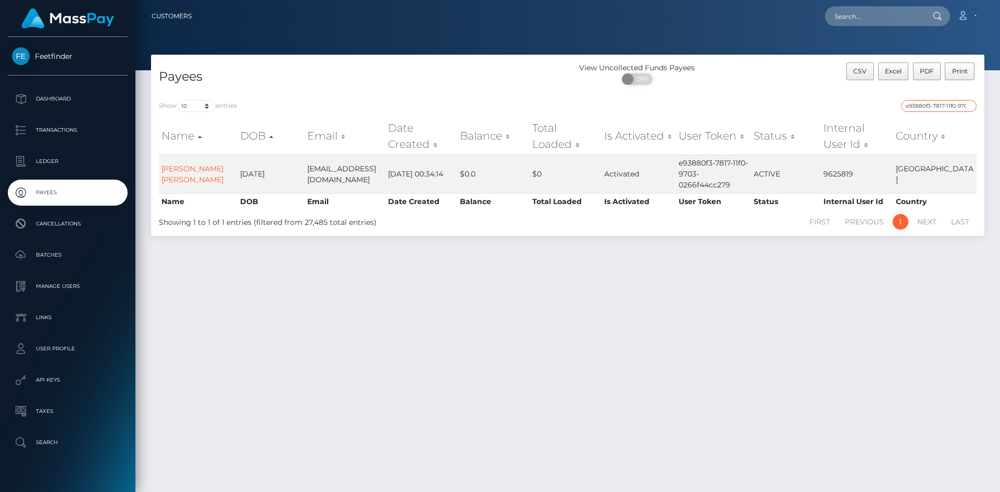
click at [946, 111] on input "e93880f3-7817-11f0-9703-0266f44cc279" at bounding box center [939, 106] width 76 height 12
paste input "18dce6e4-88cc-11f0-8023-0266f44cc279"
type input "18dce6e4-88cc-11f0-8023-0266f44cc279"
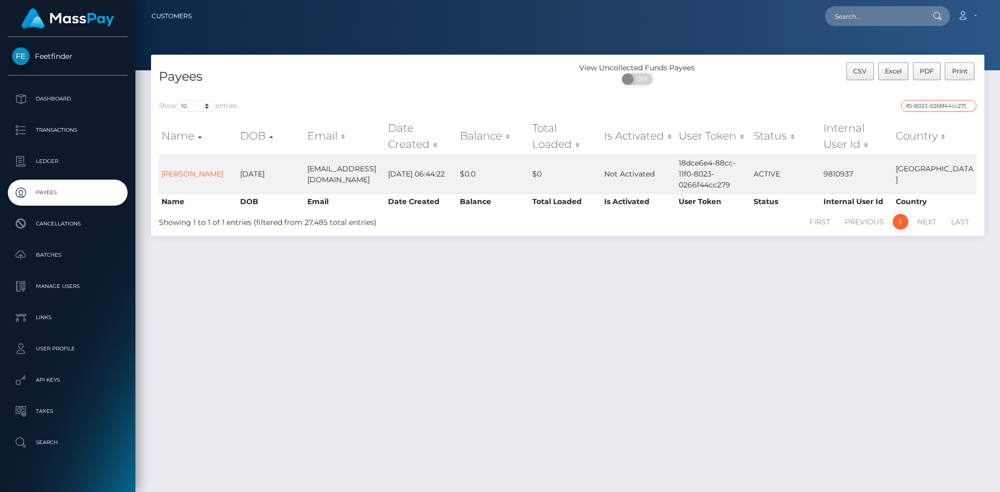
scroll to position [0, 0]
click at [937, 105] on input "18dce6e4-88cc-11f0-8023-0266f44cc279" at bounding box center [939, 106] width 76 height 12
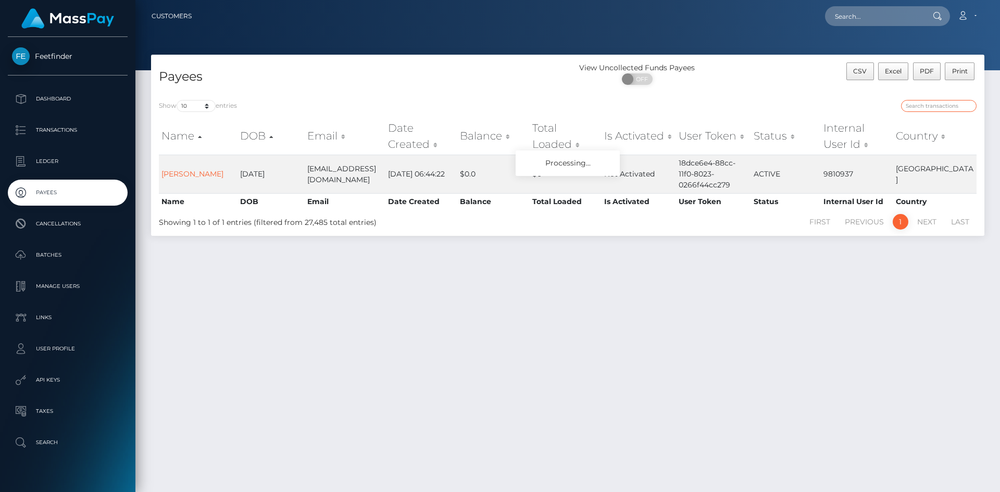
paste input "18dce6e4-88cc-11f0-8023-0266f44cc279"
type input "18dce6e4-88cc-11f0-8023-0266f44cc279"
